Goal: Task Accomplishment & Management: Use online tool/utility

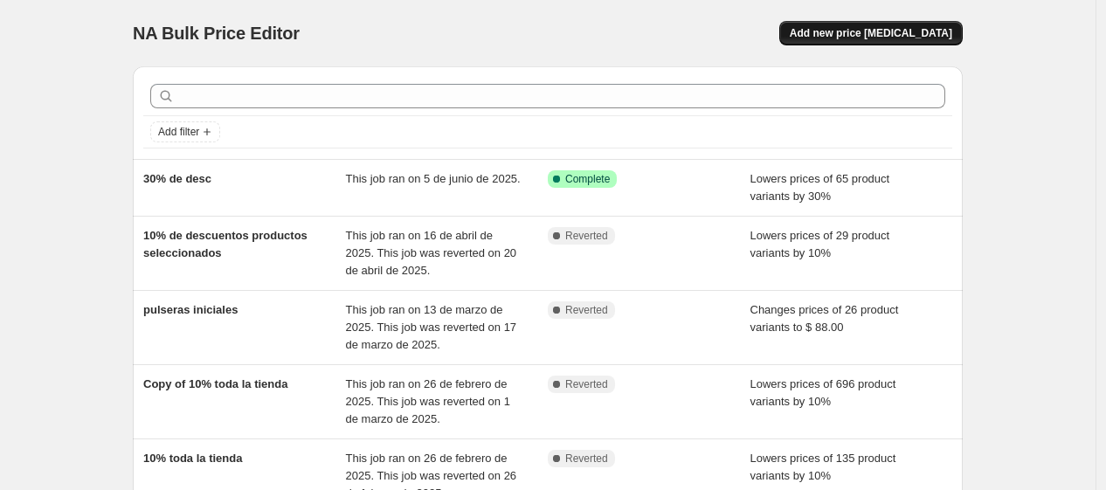
click at [881, 31] on span "Add new price [MEDICAL_DATA]" at bounding box center [871, 33] width 163 height 14
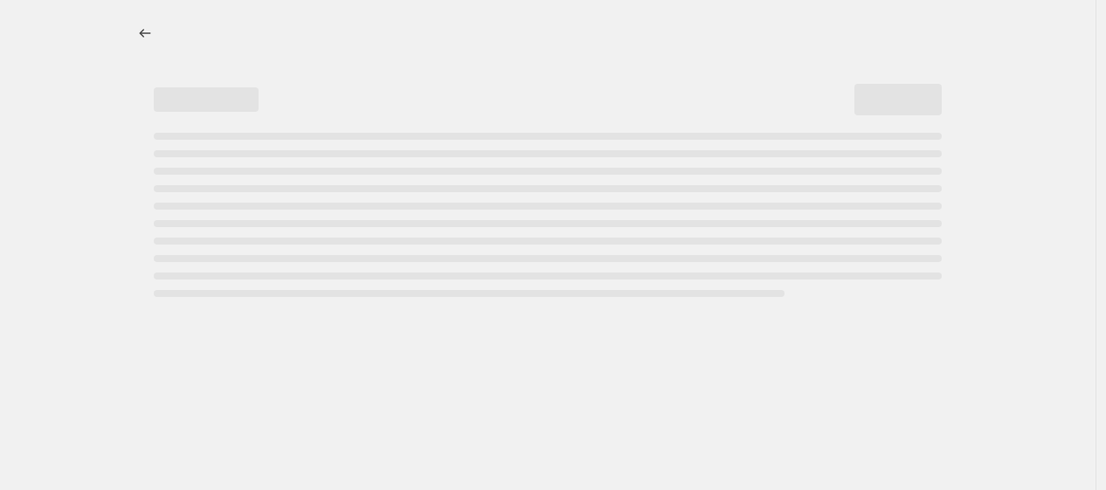
select select "percentage"
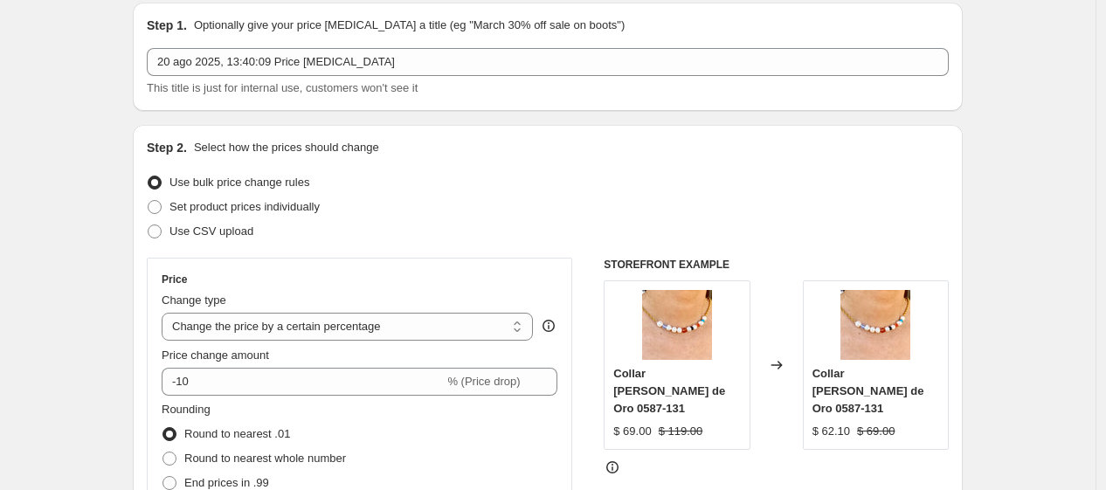
scroll to position [97, 0]
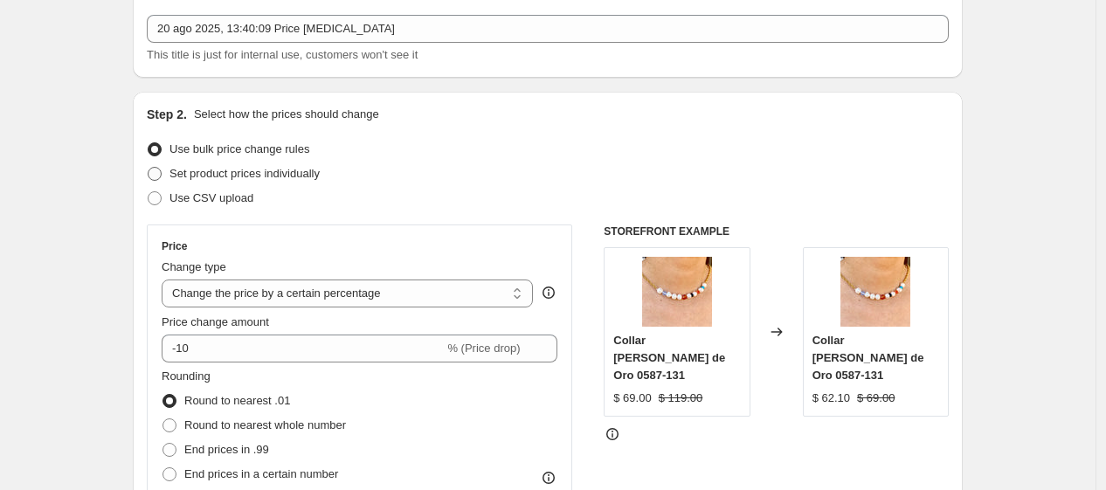
click at [155, 177] on span at bounding box center [155, 174] width 14 height 14
click at [149, 168] on input "Set product prices individually" at bounding box center [148, 167] width 1 height 1
radio input "true"
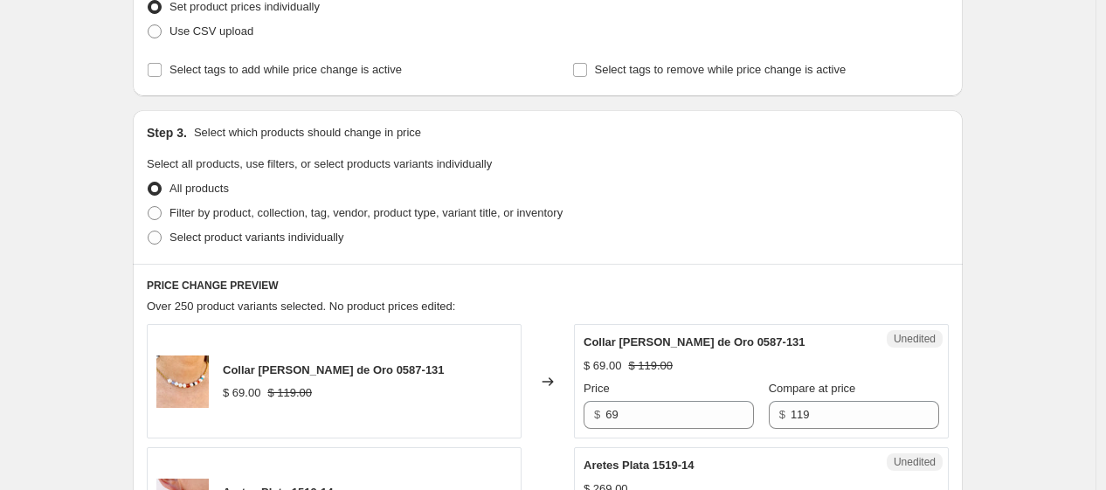
scroll to position [291, 0]
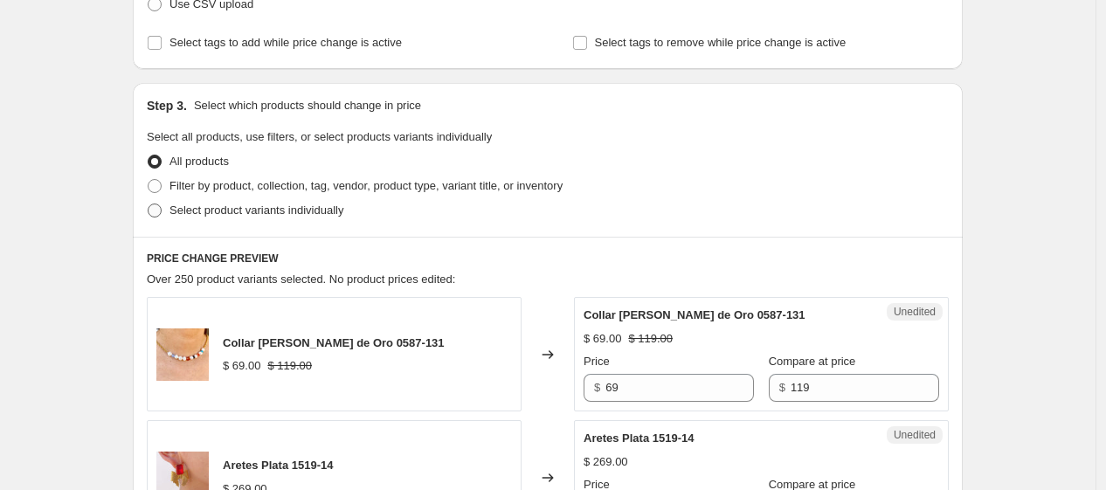
click at [158, 211] on span at bounding box center [155, 211] width 14 height 14
click at [149, 204] on input "Select product variants individually" at bounding box center [148, 204] width 1 height 1
radio input "true"
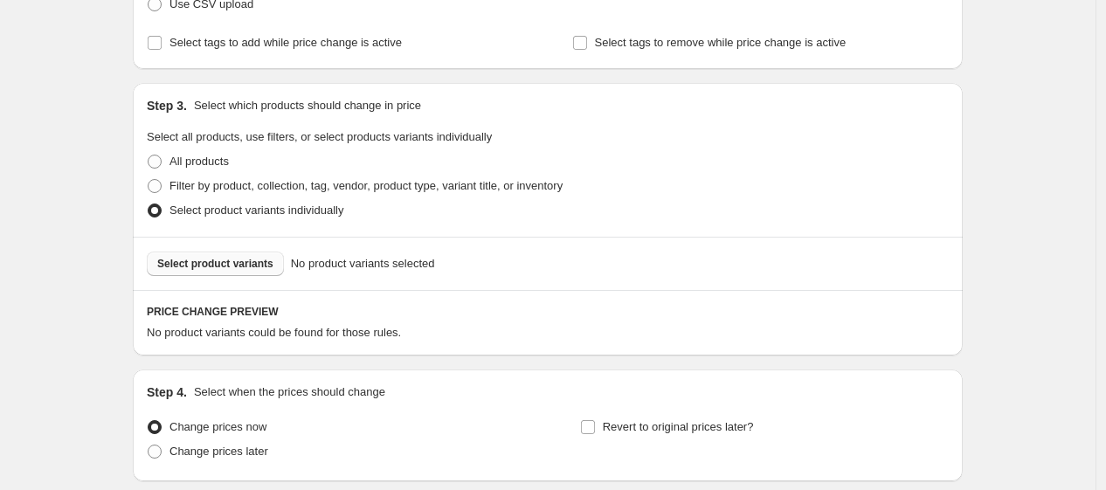
click at [252, 263] on span "Select product variants" at bounding box center [215, 264] width 116 height 14
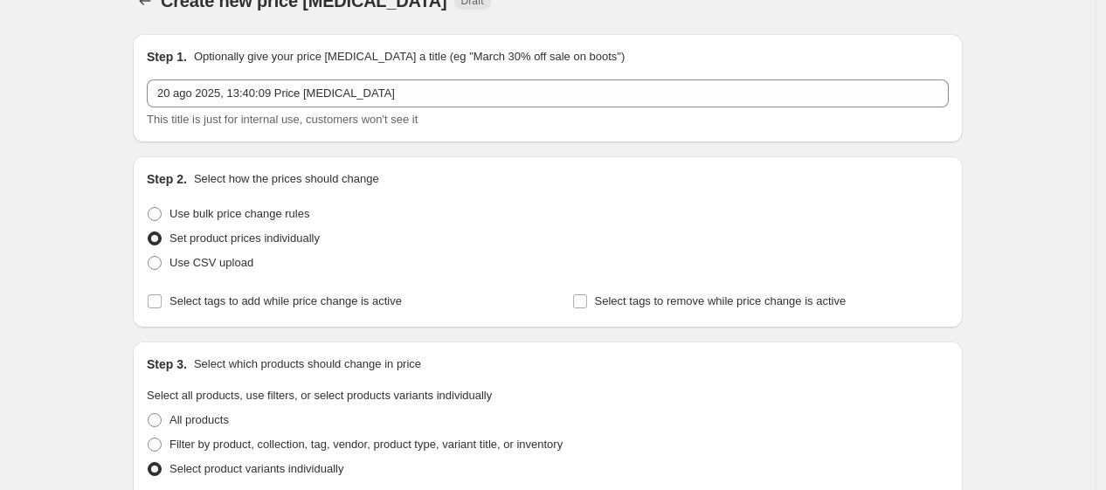
scroll to position [0, 0]
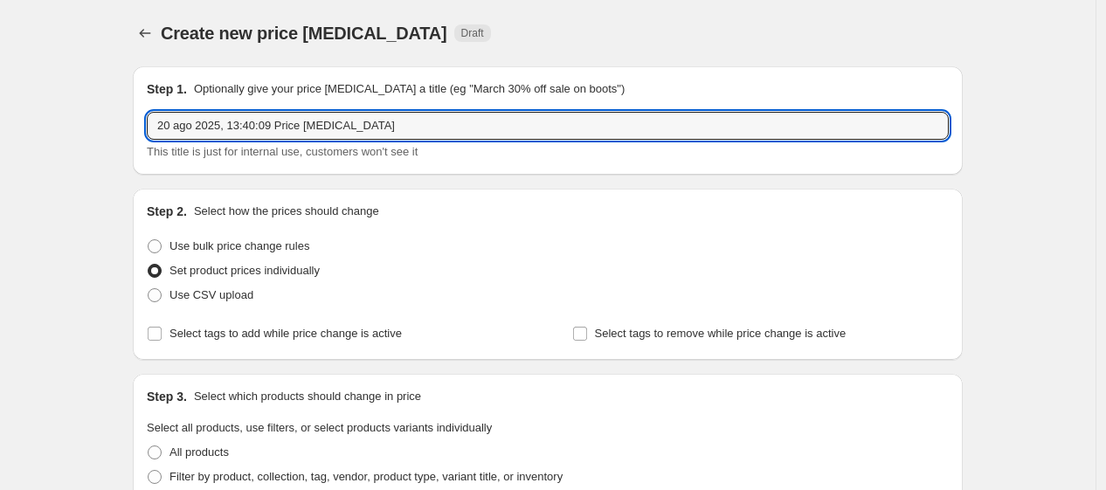
drag, startPoint x: 405, startPoint y: 124, endPoint x: 53, endPoint y: 163, distance: 353.4
click at [53, 163] on div "Create new price [MEDICAL_DATA]. This page is ready Create new price [MEDICAL_D…" at bounding box center [548, 459] width 1096 height 918
type input "20% por tiempo limitado"
click at [162, 241] on span at bounding box center [155, 246] width 14 height 14
click at [149, 240] on input "Use bulk price change rules" at bounding box center [148, 239] width 1 height 1
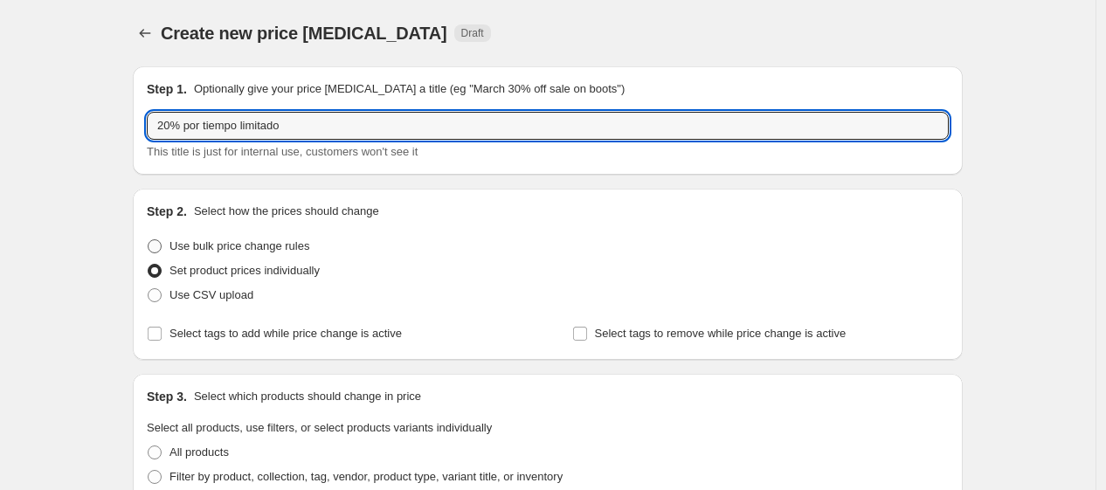
radio input "true"
select select "percentage"
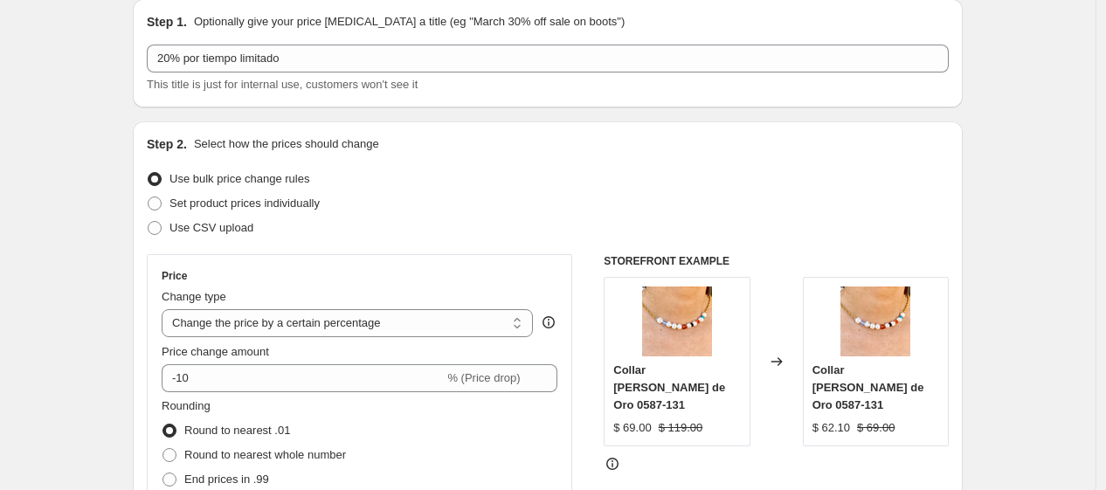
scroll to position [97, 0]
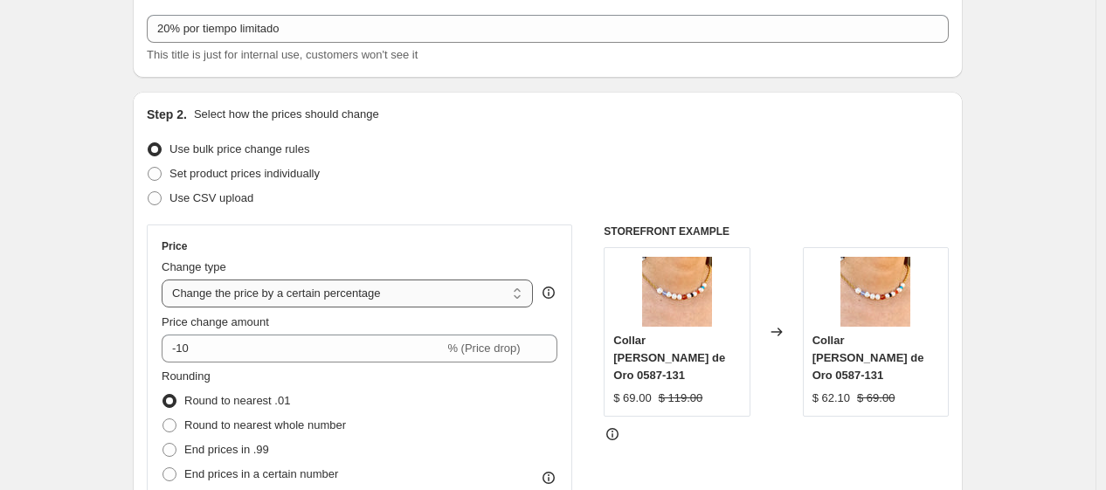
click at [298, 290] on select "Change the price to a certain amount Change the price by a certain amount Chang…" at bounding box center [347, 294] width 371 height 28
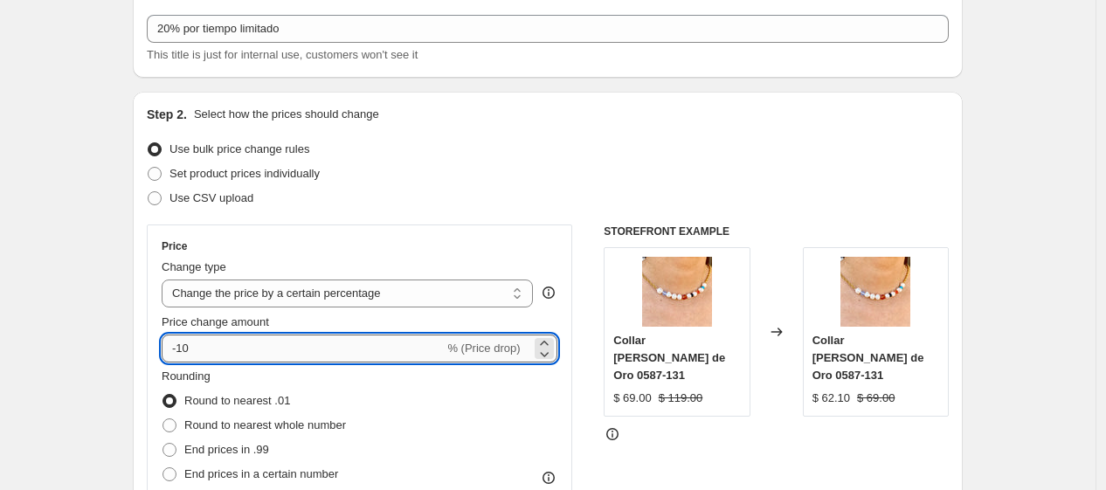
drag, startPoint x: 266, startPoint y: 333, endPoint x: 225, endPoint y: 337, distance: 40.4
click at [227, 336] on div "Price change amount -10 % (Price drop)" at bounding box center [360, 338] width 396 height 49
drag, startPoint x: 197, startPoint y: 357, endPoint x: 160, endPoint y: 353, distance: 36.9
click at [160, 353] on div "Price Change type Change the price to a certain amount Change the price by a ce…" at bounding box center [360, 382] width 426 height 315
type input "2"
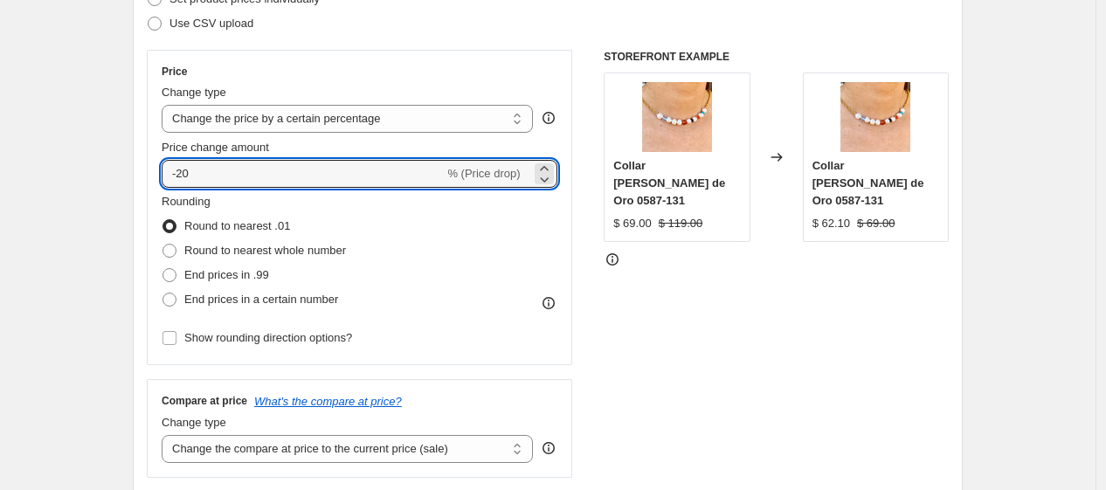
scroll to position [291, 0]
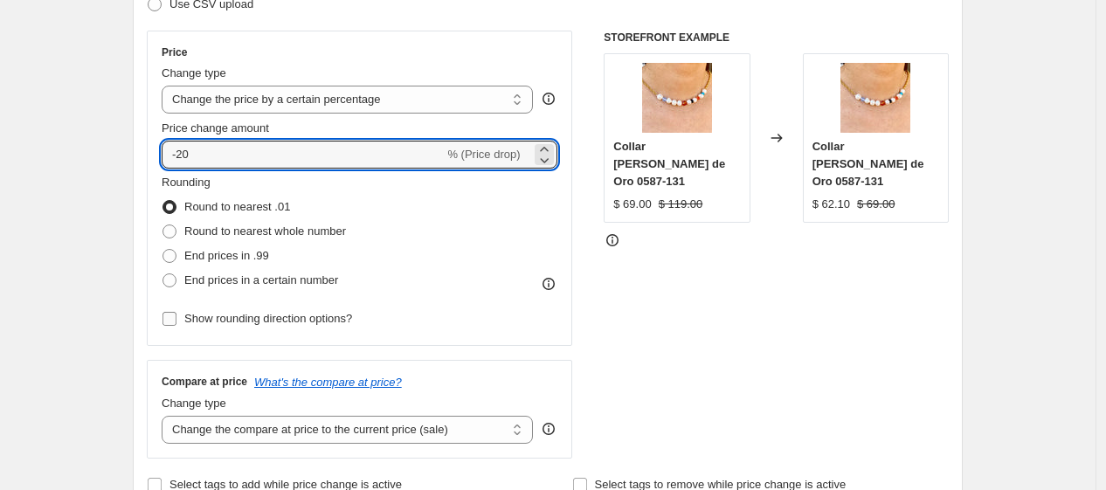
type input "-20"
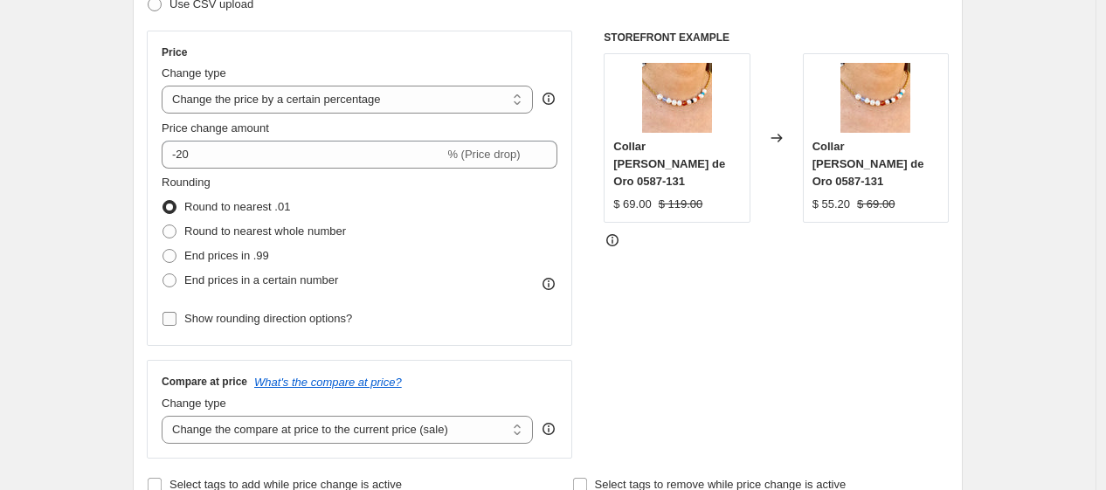
click at [175, 320] on input "Show rounding direction options?" at bounding box center [170, 319] width 14 height 14
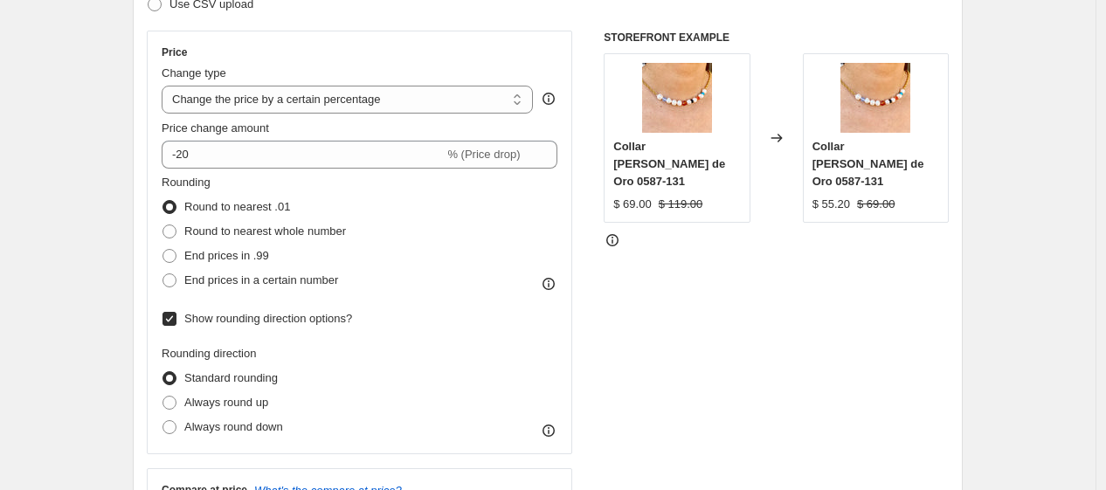
click at [175, 320] on input "Show rounding direction options?" at bounding box center [170, 319] width 14 height 14
checkbox input "false"
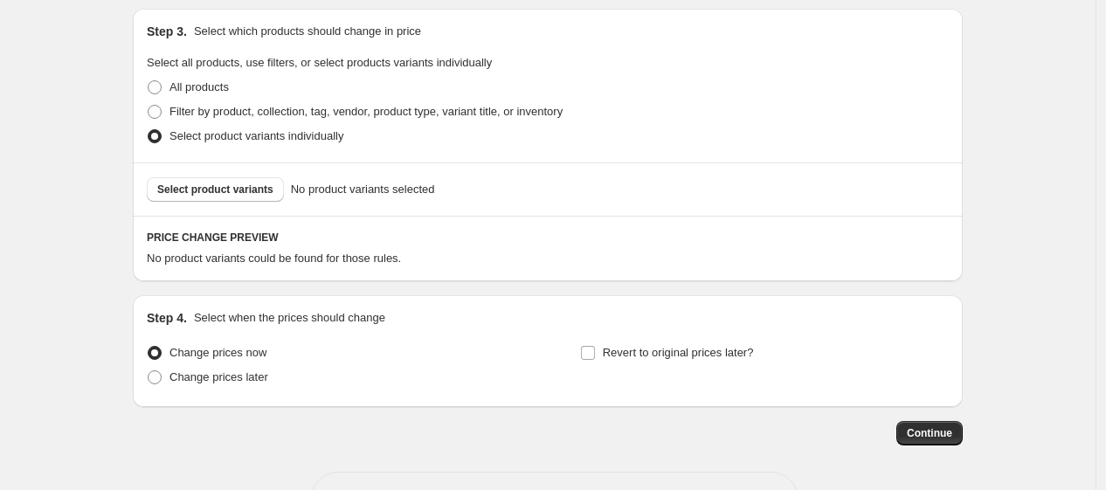
scroll to position [773, 0]
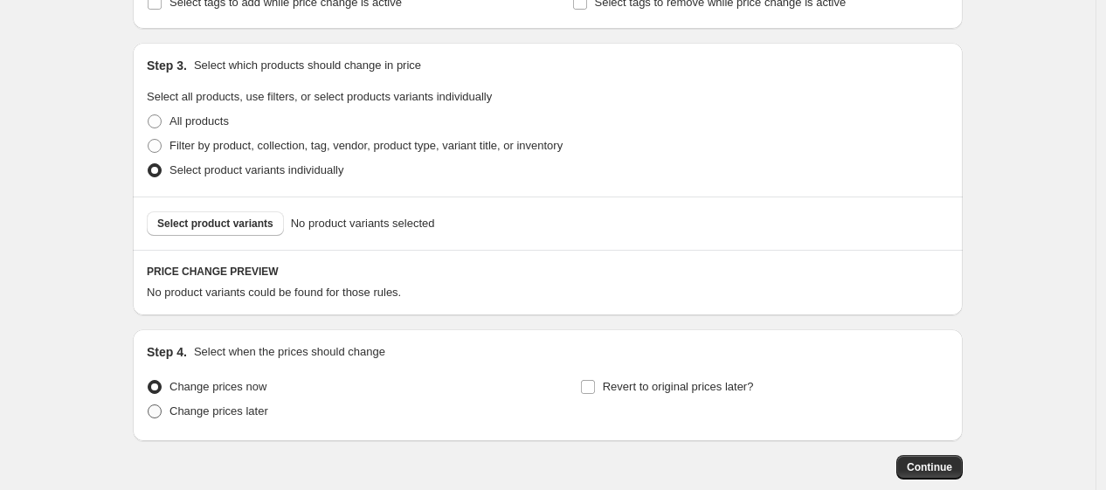
click at [155, 411] on span at bounding box center [155, 412] width 14 height 14
click at [149, 406] on input "Change prices later" at bounding box center [148, 405] width 1 height 1
radio input "true"
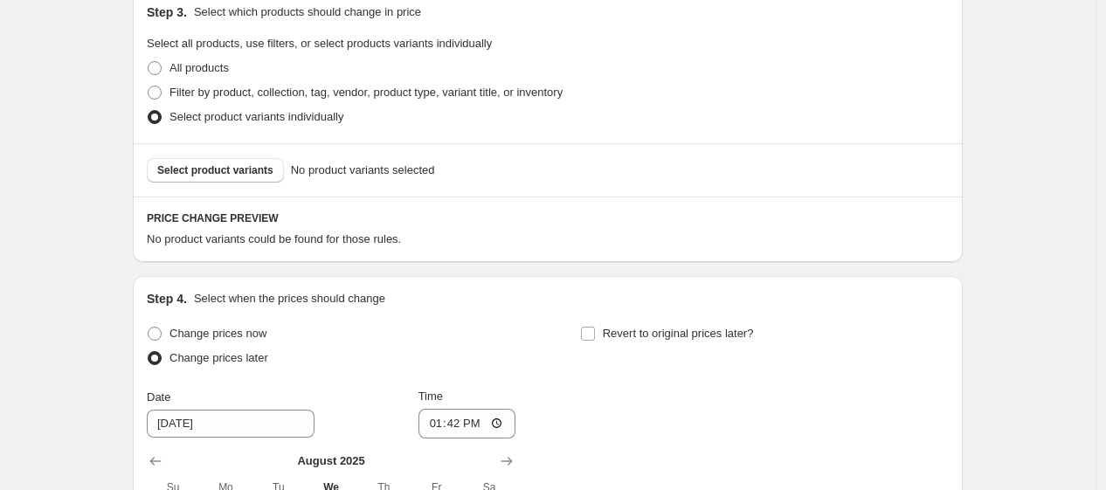
scroll to position [870, 0]
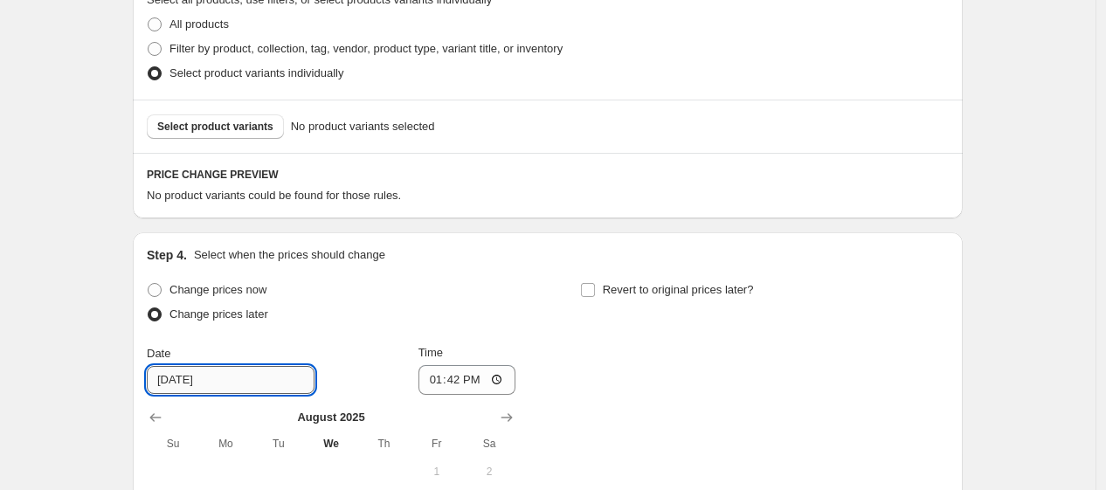
click at [181, 387] on input "[DATE]" at bounding box center [231, 380] width 168 height 28
click at [211, 386] on input "[DATE]" at bounding box center [231, 380] width 168 height 28
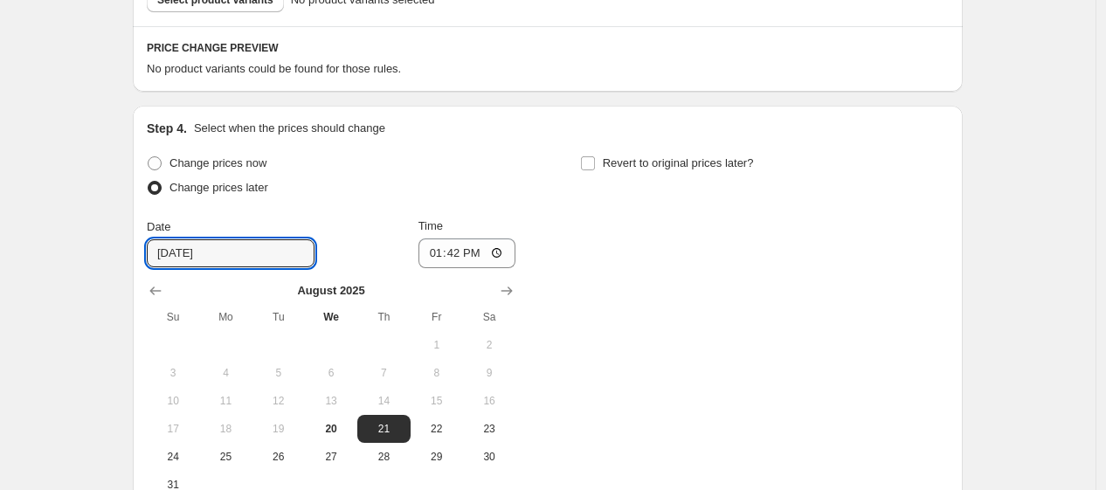
scroll to position [1064, 0]
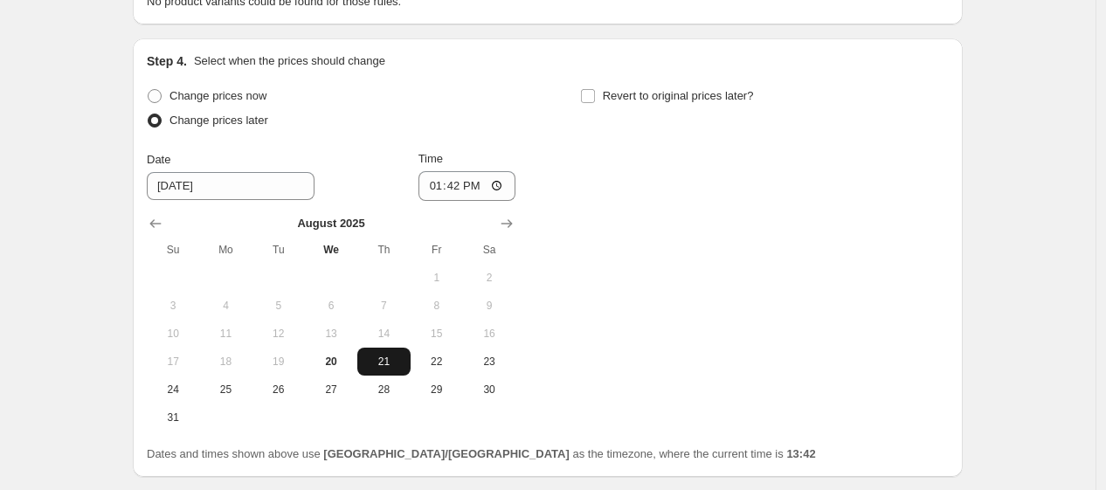
click at [391, 364] on span "21" at bounding box center [383, 362] width 38 height 14
click at [428, 184] on input "13:42" at bounding box center [468, 186] width 98 height 30
type input "00:00"
click at [699, 290] on div "Change prices now Change prices later Date [DATE] Time 00:00 [DATE] Su Mo Tu We…" at bounding box center [548, 258] width 802 height 348
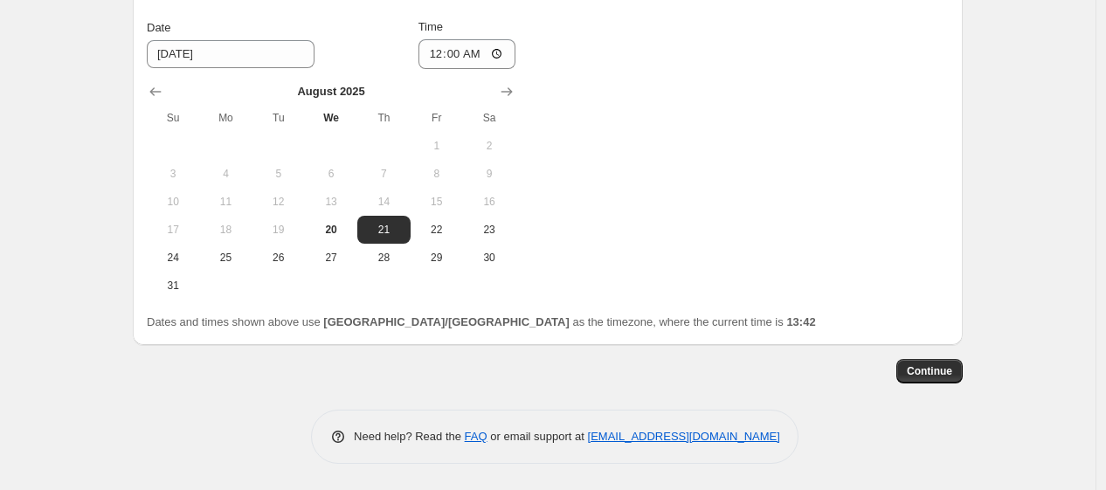
scroll to position [1101, 0]
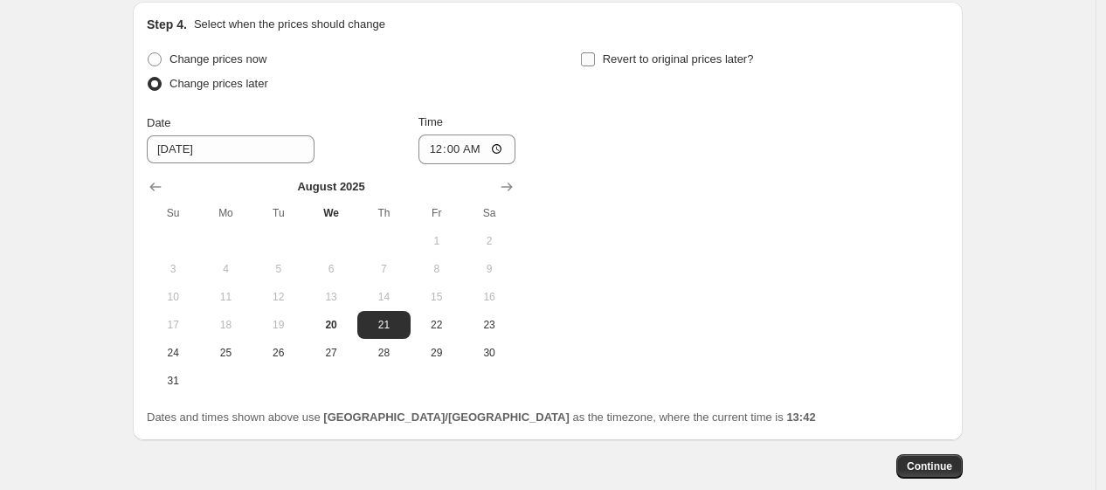
click at [592, 62] on input "Revert to original prices later?" at bounding box center [588, 59] width 14 height 14
checkbox input "true"
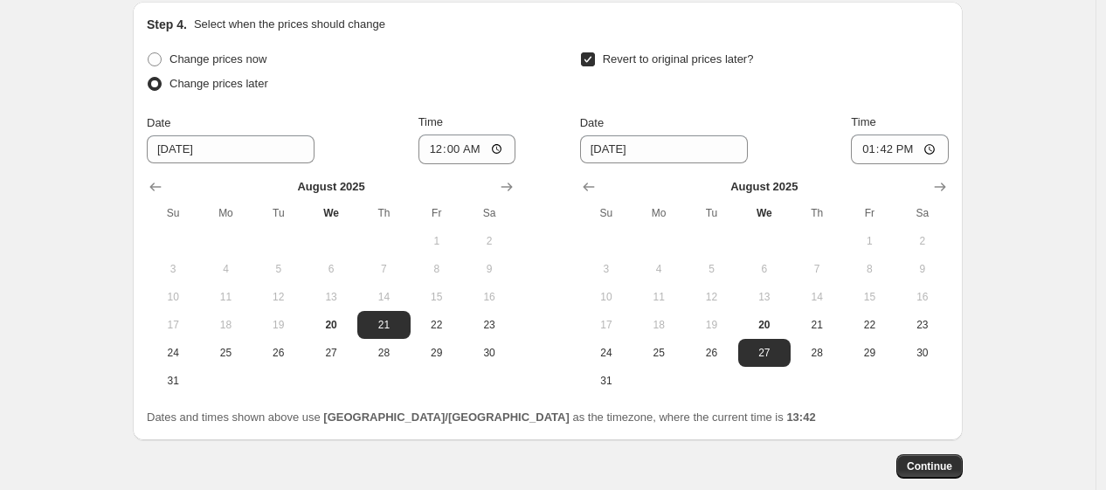
click at [605, 364] on button "24" at bounding box center [606, 353] width 52 height 28
type input "[DATE]"
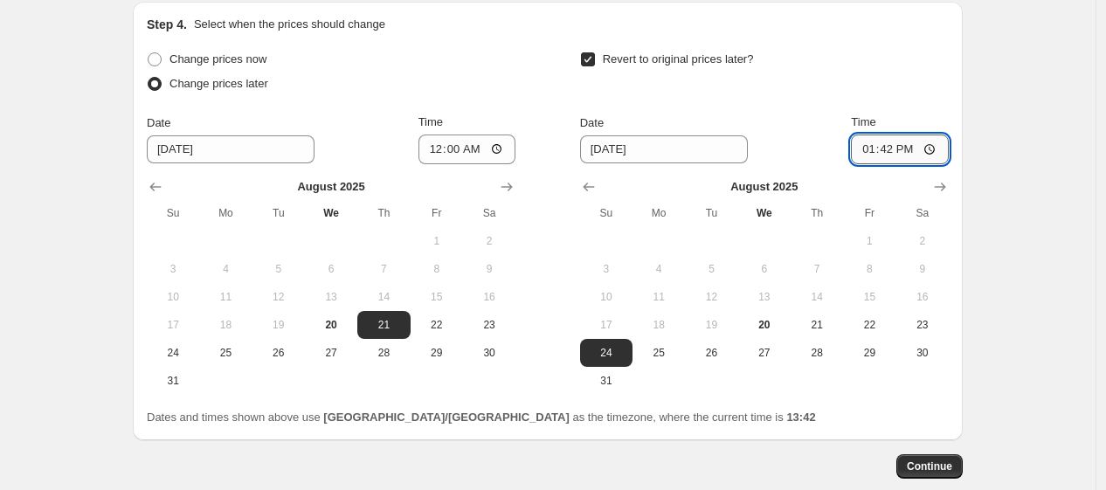
click at [865, 159] on input "13:42" at bounding box center [900, 150] width 98 height 30
click at [905, 149] on input "13:42" at bounding box center [900, 150] width 98 height 30
click at [879, 151] on input "13:42" at bounding box center [900, 150] width 98 height 30
click at [866, 156] on input "13:42" at bounding box center [900, 150] width 98 height 30
type input "23:59"
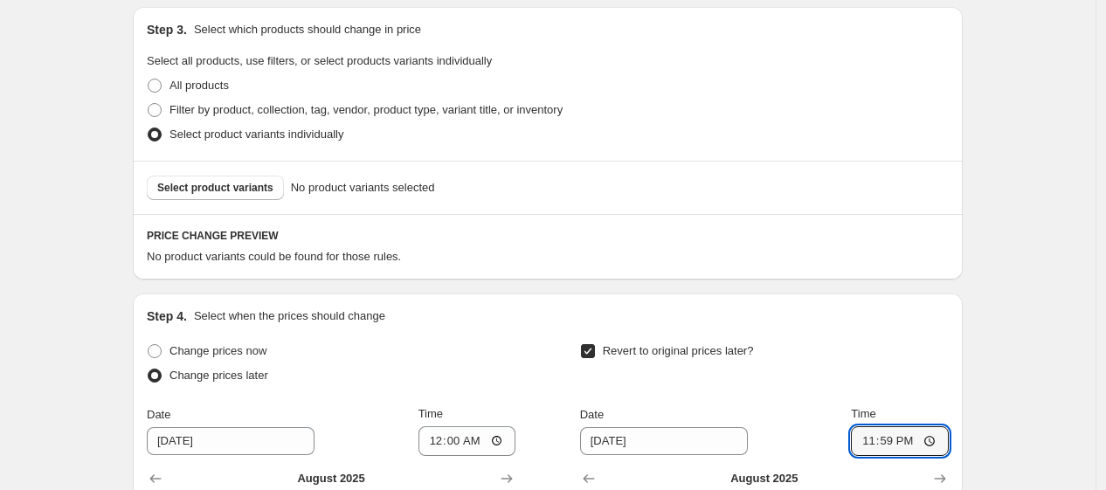
scroll to position [712, 0]
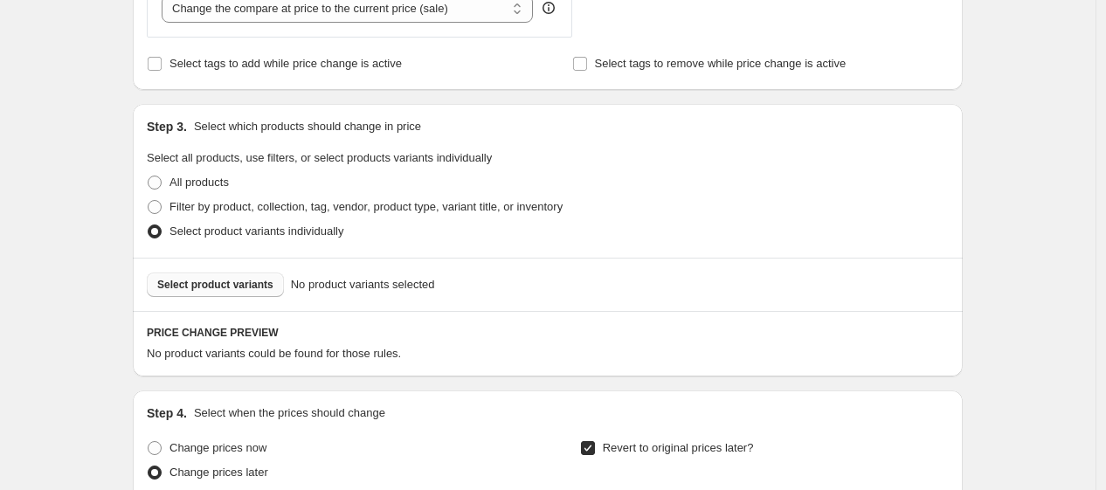
click at [206, 290] on span "Select product variants" at bounding box center [215, 285] width 116 height 14
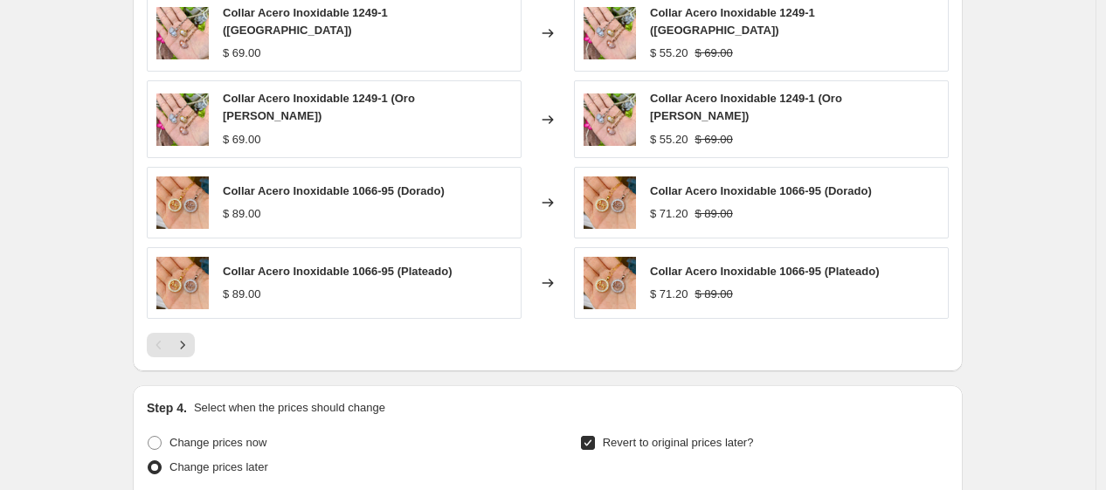
scroll to position [1198, 0]
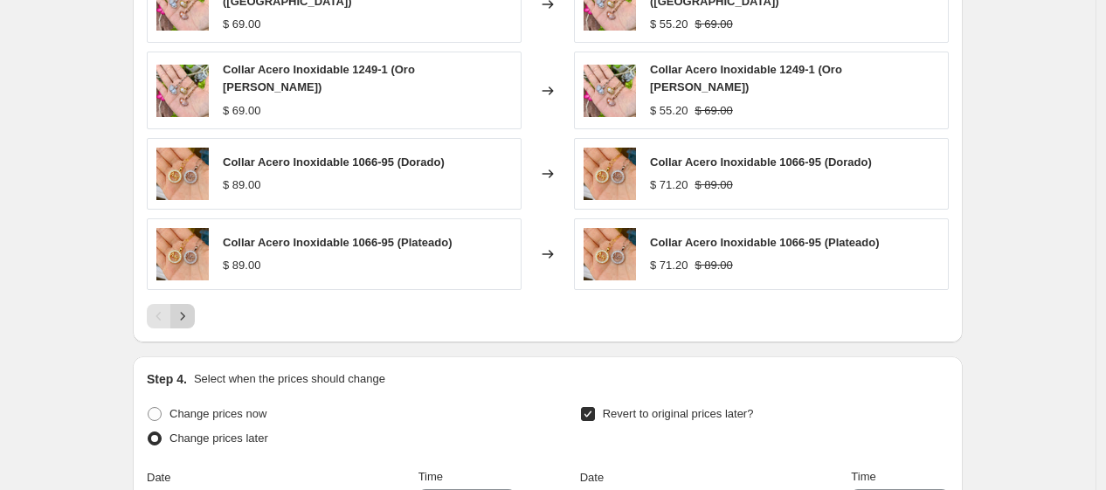
click at [186, 316] on button "Next" at bounding box center [182, 316] width 24 height 24
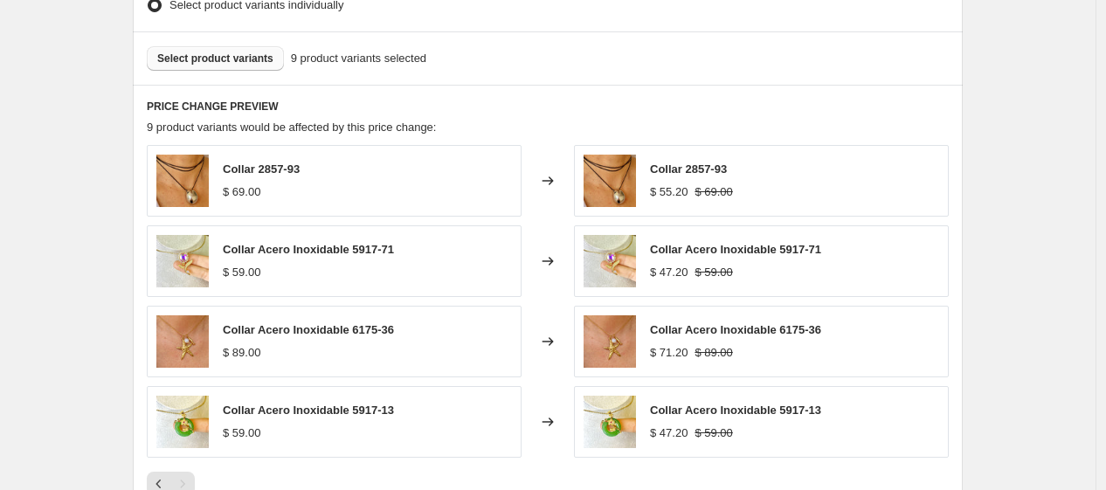
scroll to position [906, 0]
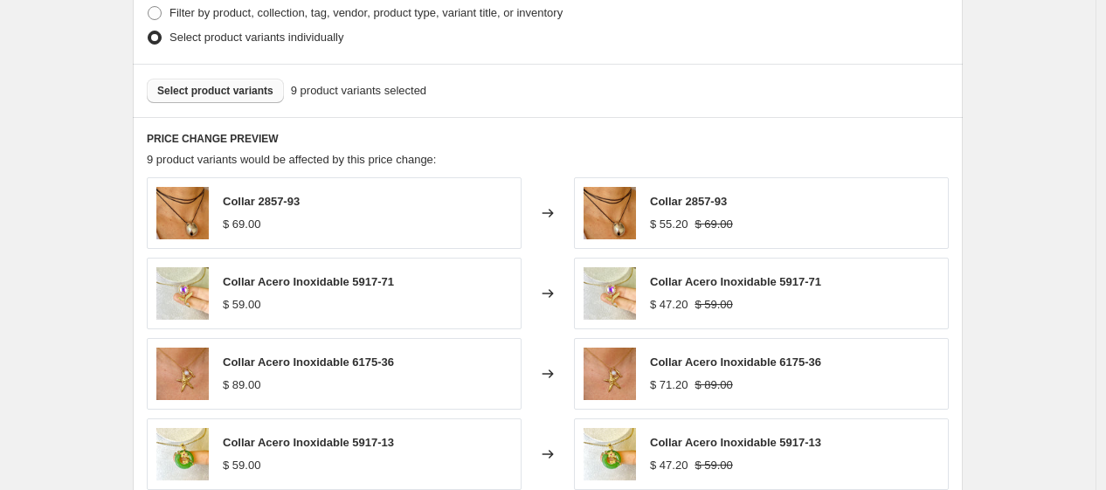
click at [259, 87] on span "Select product variants" at bounding box center [215, 91] width 116 height 14
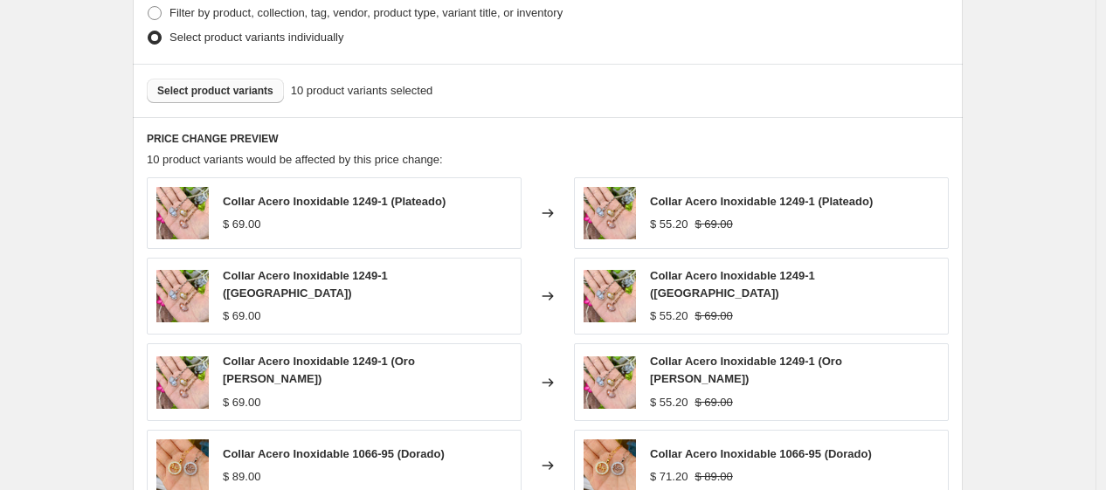
click at [249, 97] on span "Select product variants" at bounding box center [215, 91] width 116 height 14
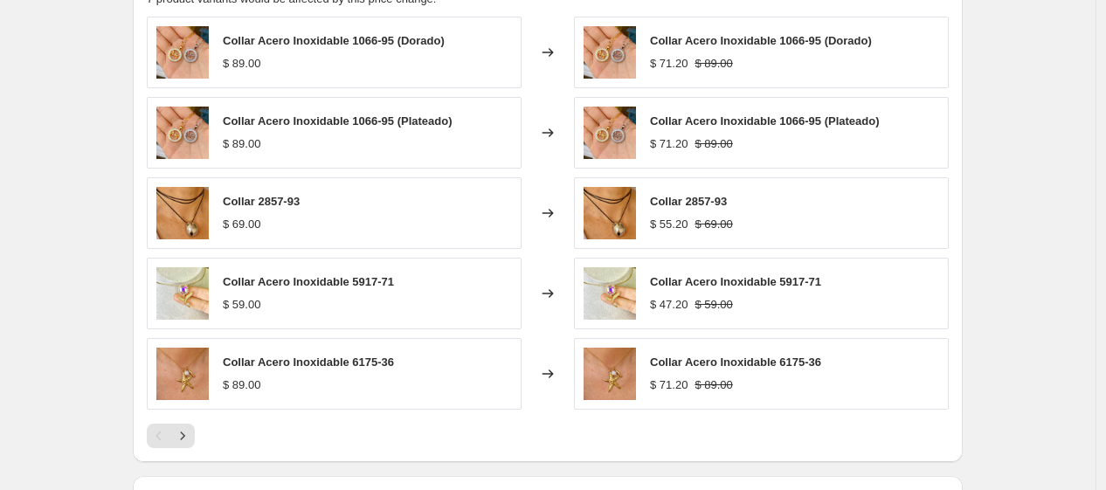
scroll to position [1101, 0]
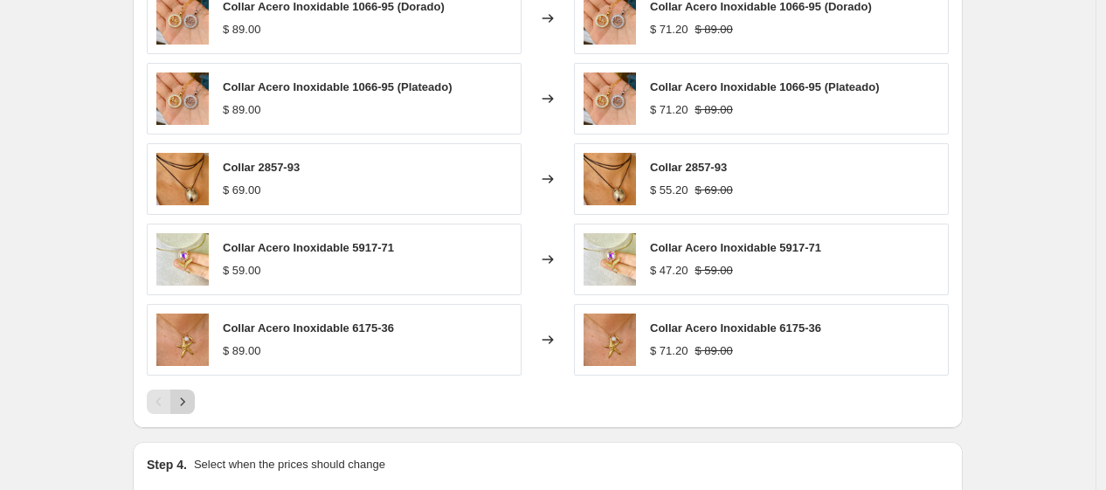
click at [189, 410] on icon "Next" at bounding box center [182, 401] width 17 height 17
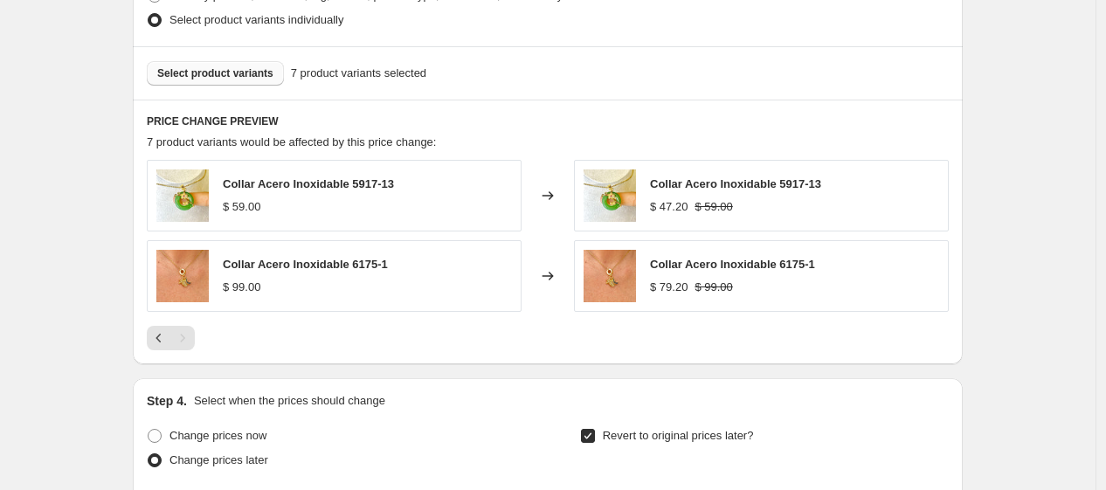
scroll to position [906, 0]
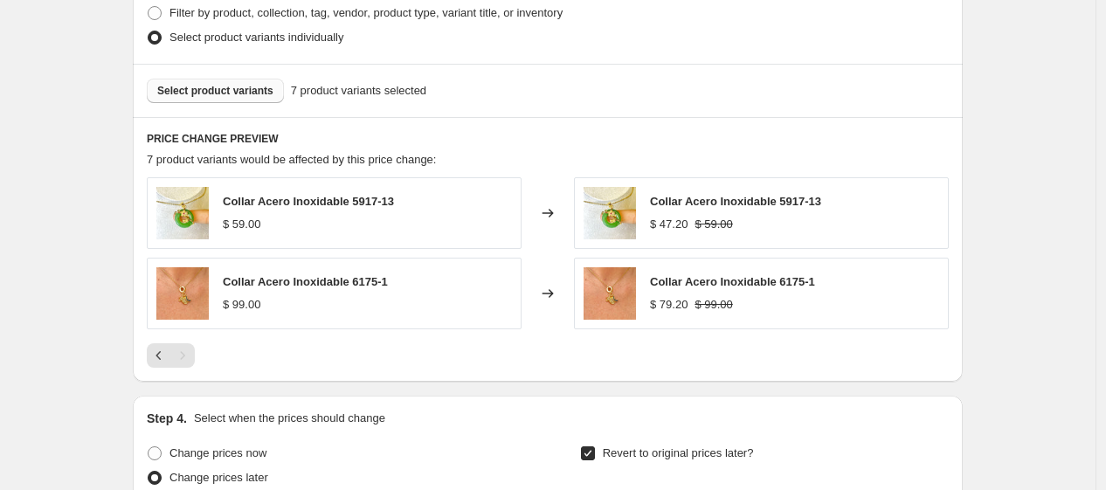
click at [245, 96] on span "Select product variants" at bounding box center [215, 91] width 116 height 14
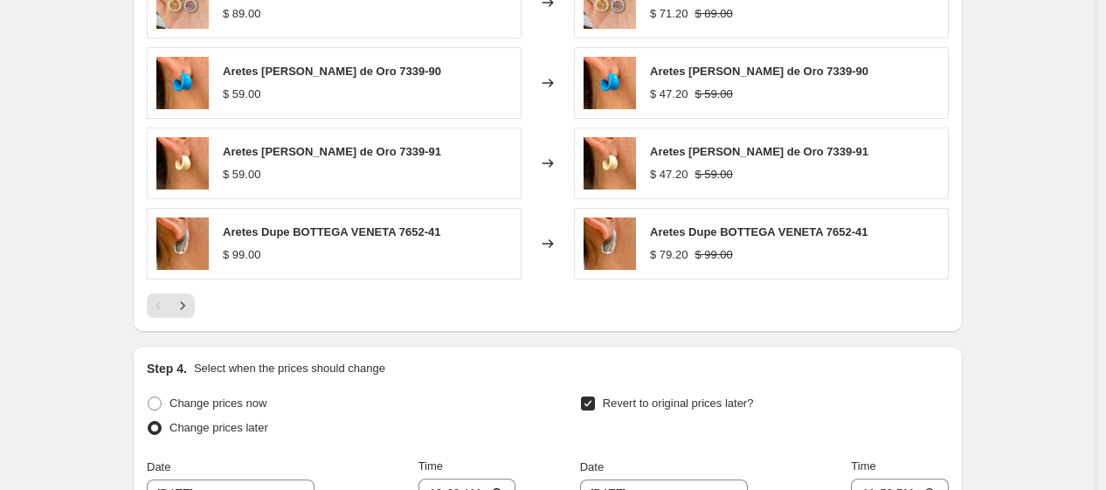
scroll to position [1198, 0]
click at [184, 314] on icon "Next" at bounding box center [182, 304] width 17 height 17
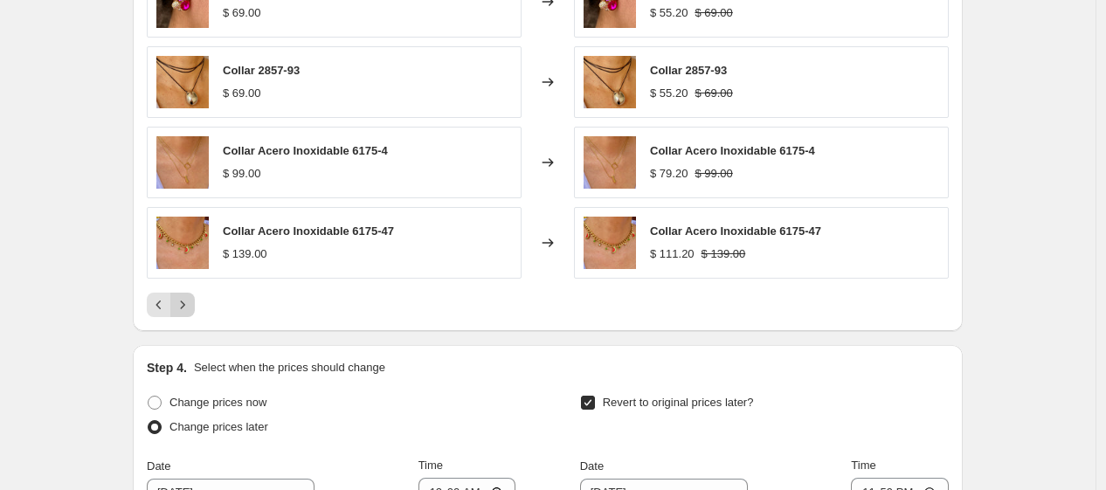
click at [182, 313] on icon "Next" at bounding box center [182, 304] width 17 height 17
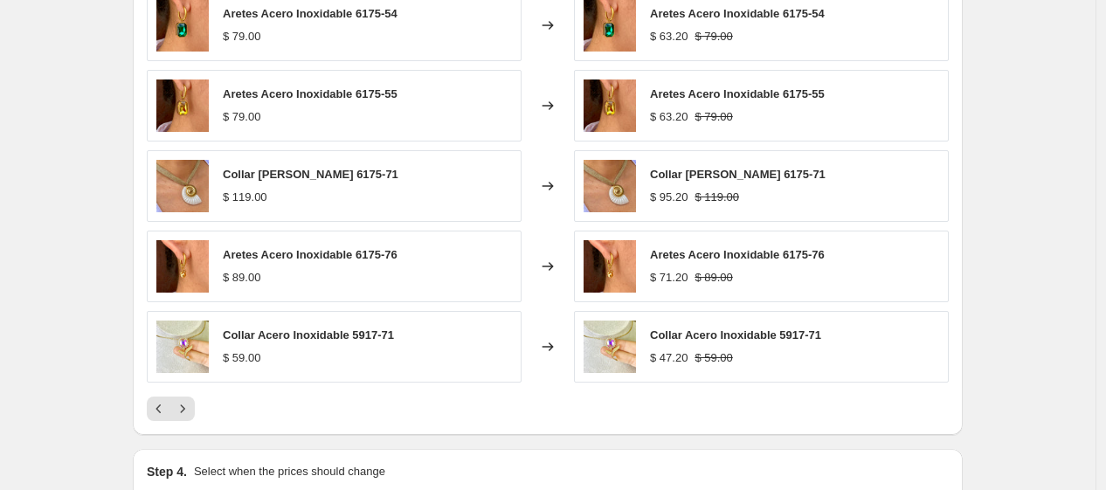
scroll to position [1101, 0]
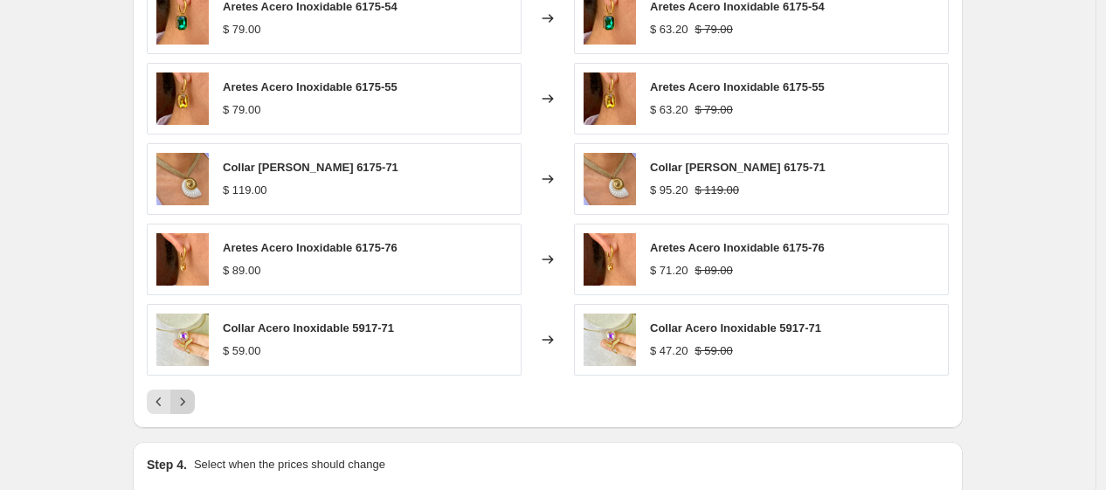
click at [180, 411] on icon "Next" at bounding box center [182, 401] width 17 height 17
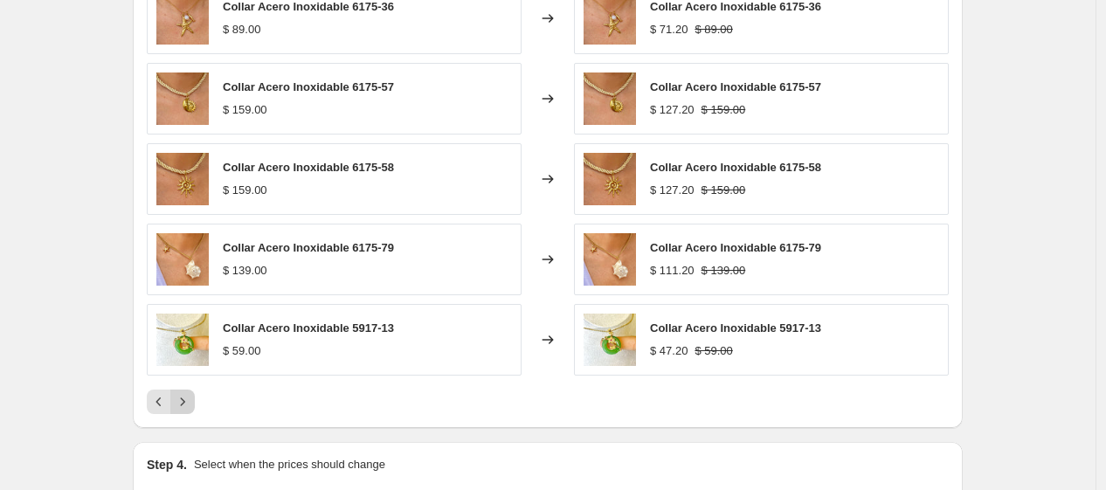
click at [195, 405] on button "Next" at bounding box center [182, 402] width 24 height 24
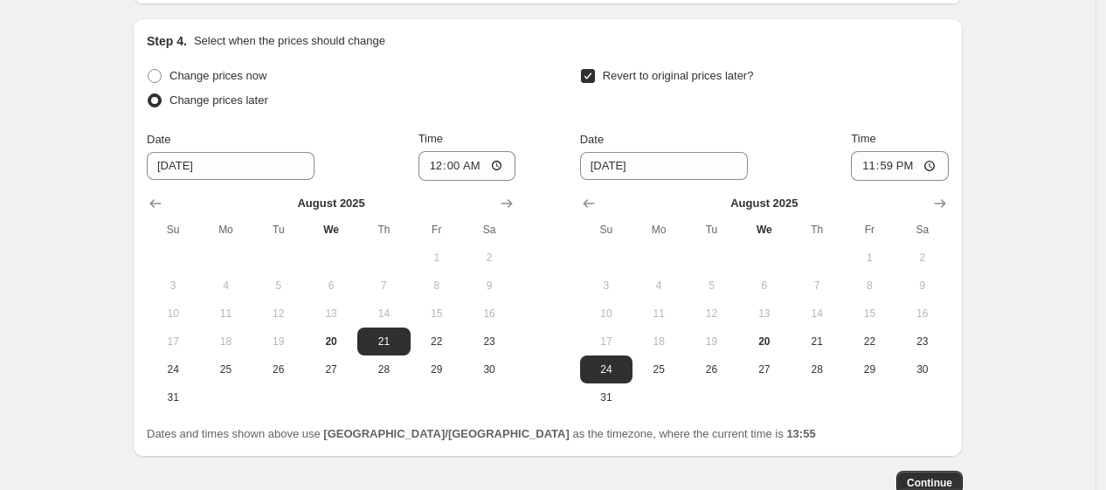
scroll to position [1316, 0]
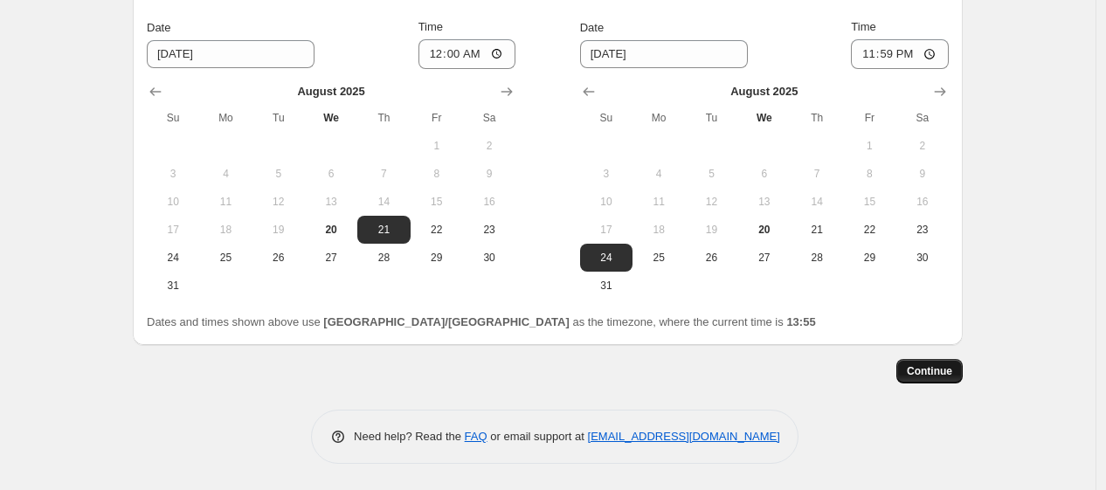
click at [930, 379] on button "Continue" at bounding box center [930, 371] width 66 height 24
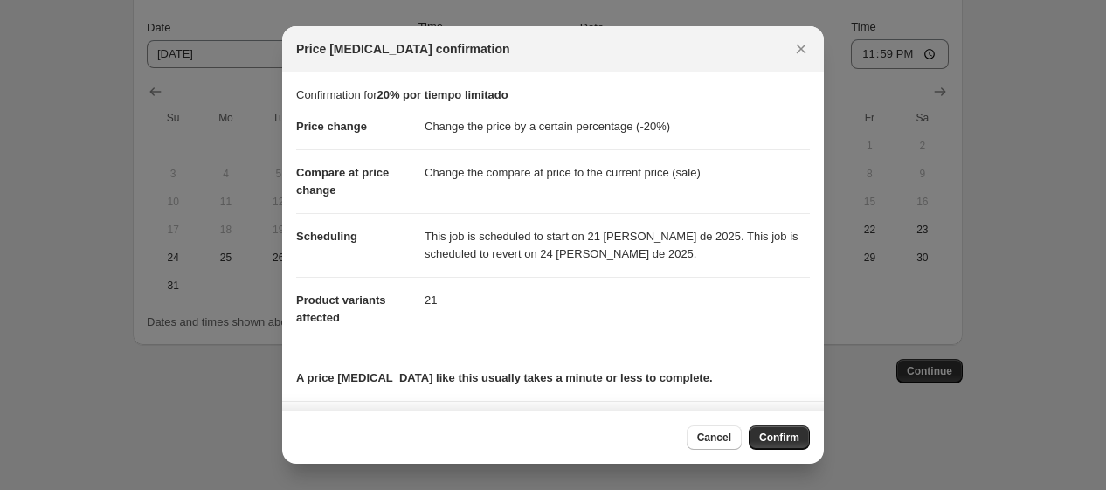
scroll to position [81, 0]
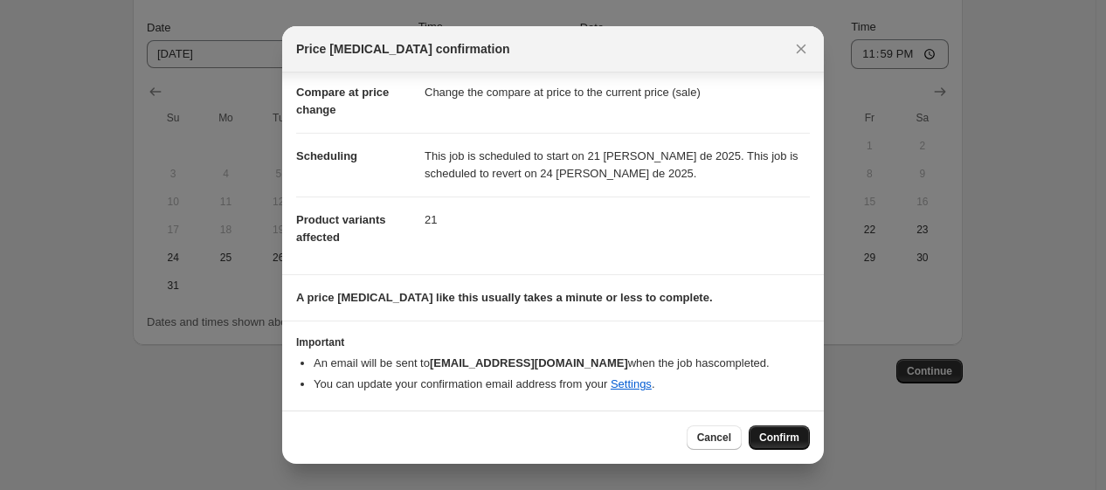
click at [772, 442] on span "Confirm" at bounding box center [779, 438] width 40 height 14
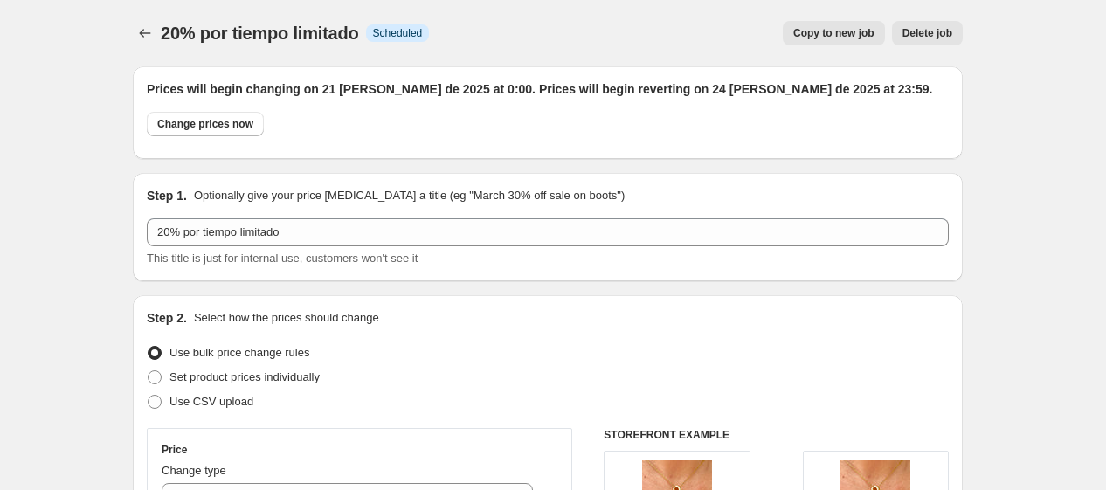
scroll to position [1316, 0]
